Goal: Task Accomplishment & Management: Manage account settings

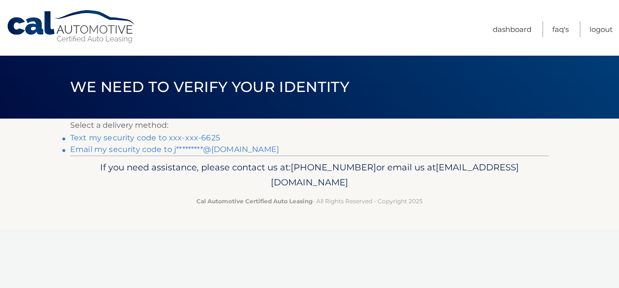
click at [103, 137] on link "Text my security code to xxx-xxx-6625" at bounding box center [145, 137] width 150 height 9
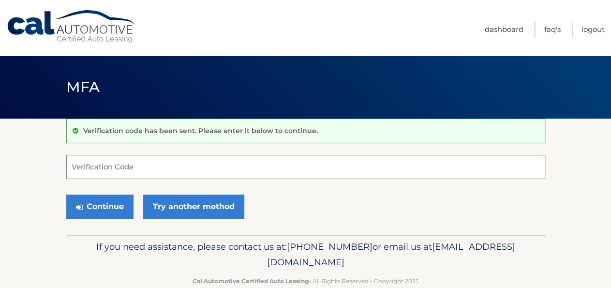
click at [145, 168] on input "Verification Code" at bounding box center [305, 167] width 479 height 24
click at [155, 166] on input "Verification Code" at bounding box center [305, 167] width 479 height 24
type input "015145"
click at [66, 195] on button "Continue" at bounding box center [99, 207] width 67 height 24
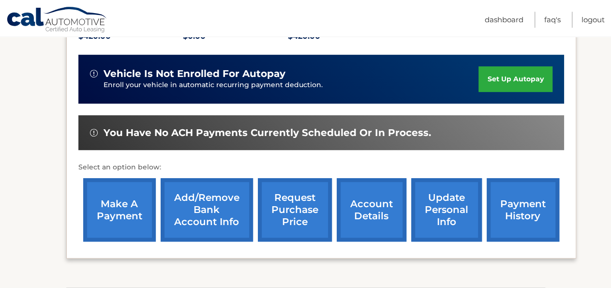
scroll to position [252, 0]
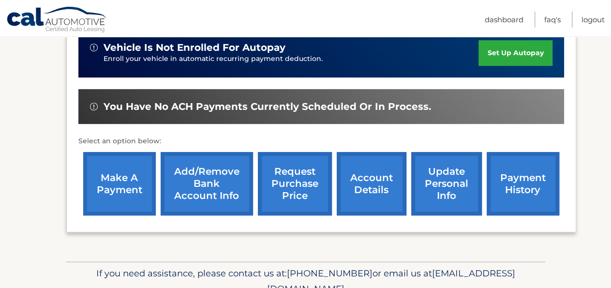
click at [345, 190] on link "account details" at bounding box center [372, 183] width 70 height 63
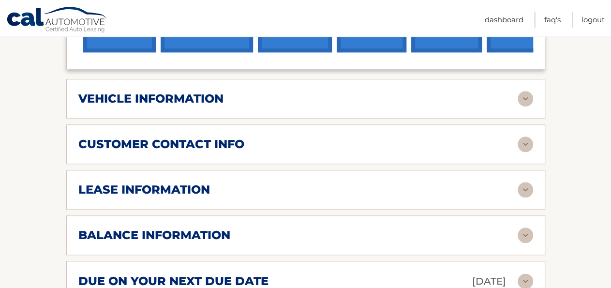
scroll to position [453, 0]
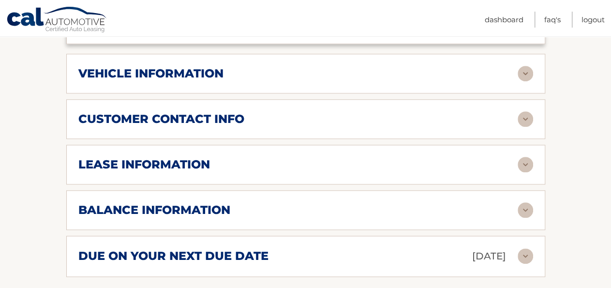
click at [526, 81] on img at bounding box center [525, 73] width 15 height 15
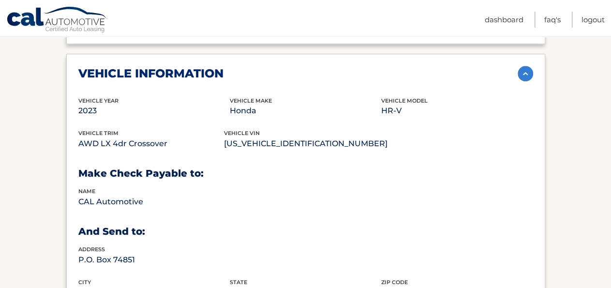
click at [524, 81] on img at bounding box center [525, 73] width 15 height 15
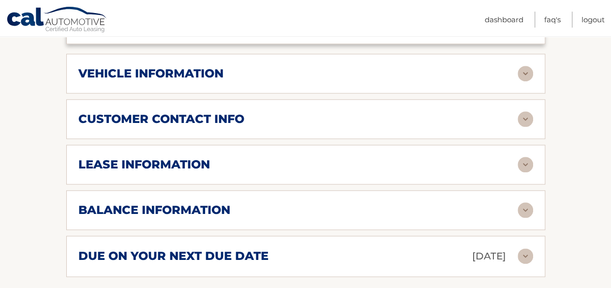
click at [525, 127] on img at bounding box center [525, 118] width 15 height 15
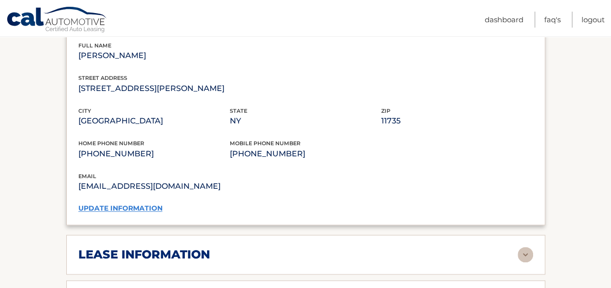
scroll to position [503, 0]
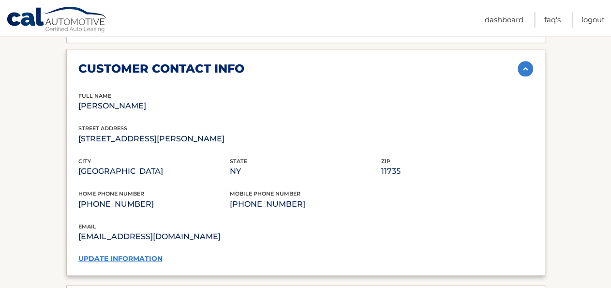
click at [526, 76] on img at bounding box center [525, 68] width 15 height 15
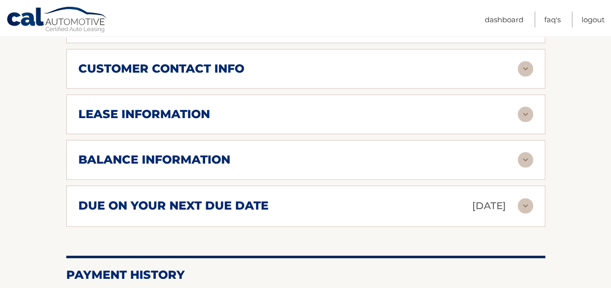
click at [525, 122] on img at bounding box center [525, 113] width 15 height 15
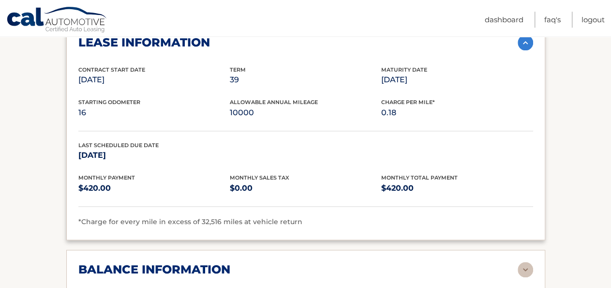
scroll to position [554, 0]
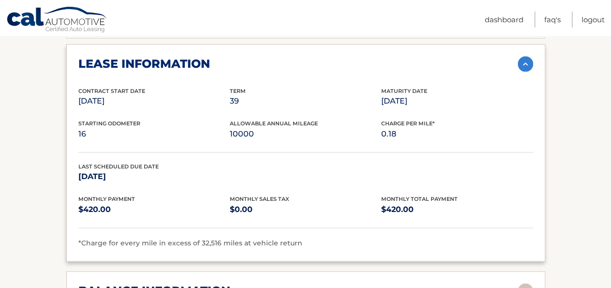
click at [522, 72] on img at bounding box center [525, 63] width 15 height 15
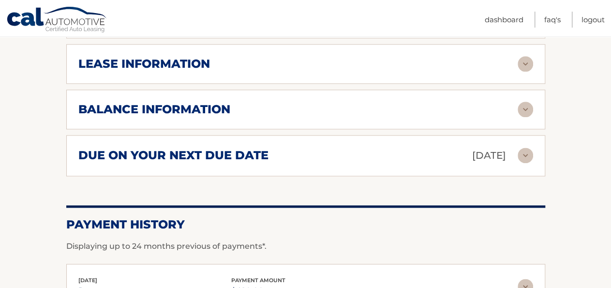
click at [525, 117] on img at bounding box center [525, 109] width 15 height 15
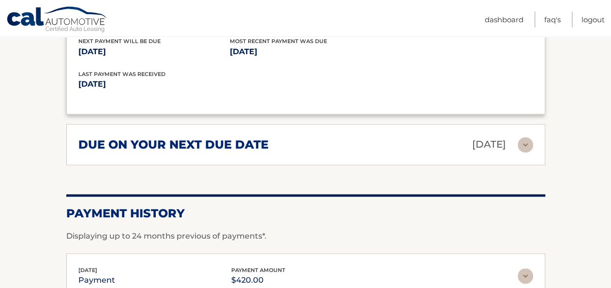
scroll to position [705, 0]
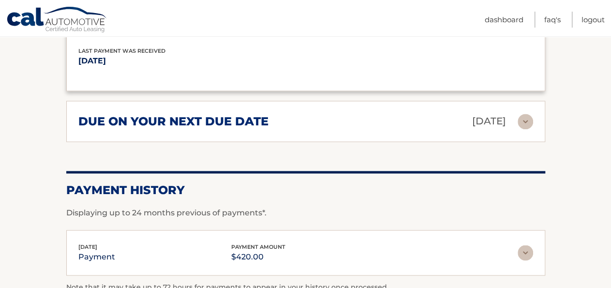
click at [524, 129] on img at bounding box center [525, 121] width 15 height 15
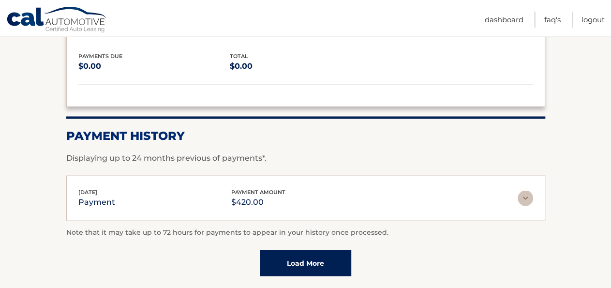
scroll to position [856, 0]
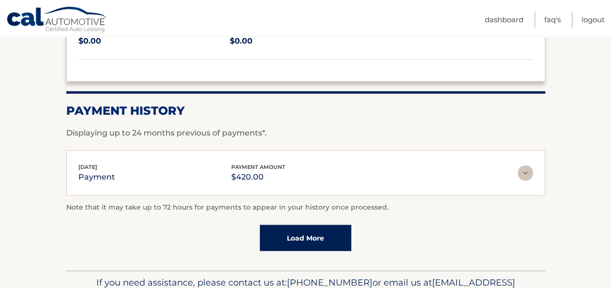
click at [522, 181] on img at bounding box center [525, 172] width 15 height 15
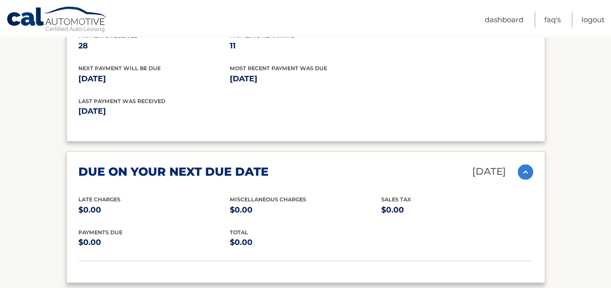
scroll to position [654, 0]
click at [588, 19] on link "Logout" at bounding box center [593, 20] width 23 height 16
